Goal: Information Seeking & Learning: Learn about a topic

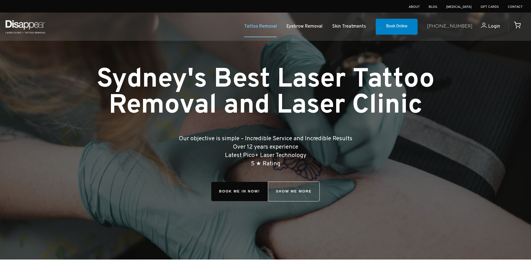
click at [260, 28] on link "Tattoo Removal" at bounding box center [260, 27] width 33 height 8
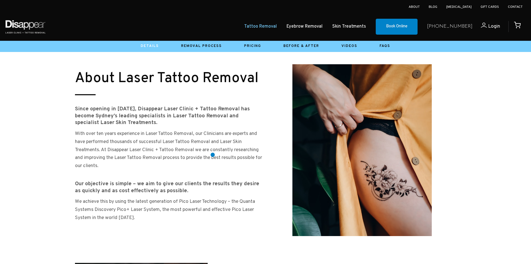
scroll to position [251, 0]
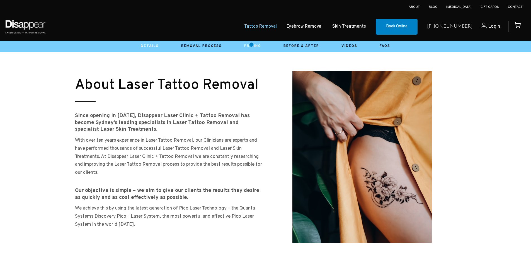
click at [252, 45] on link "Pricing" at bounding box center [252, 46] width 17 height 4
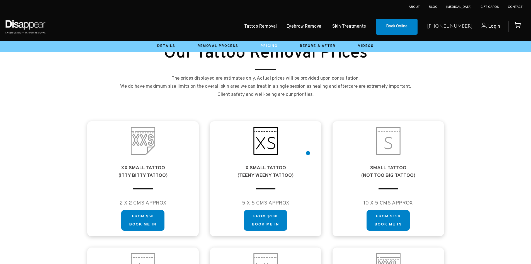
scroll to position [279, 0]
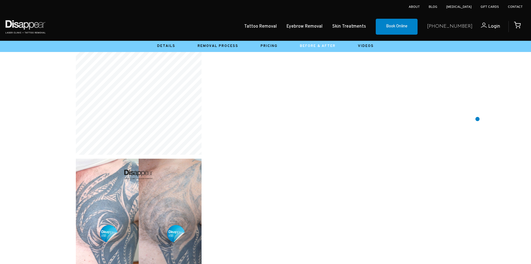
scroll to position [921, 0]
